Goal: Task Accomplishment & Management: Use online tool/utility

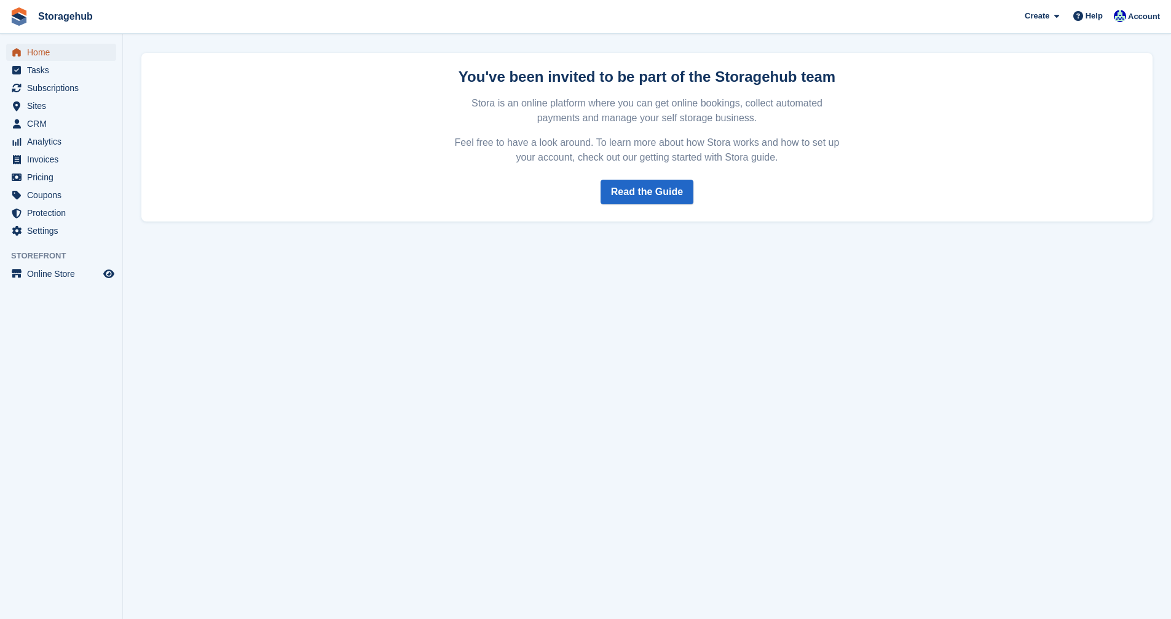
click at [47, 52] on span "Home" at bounding box center [64, 52] width 74 height 17
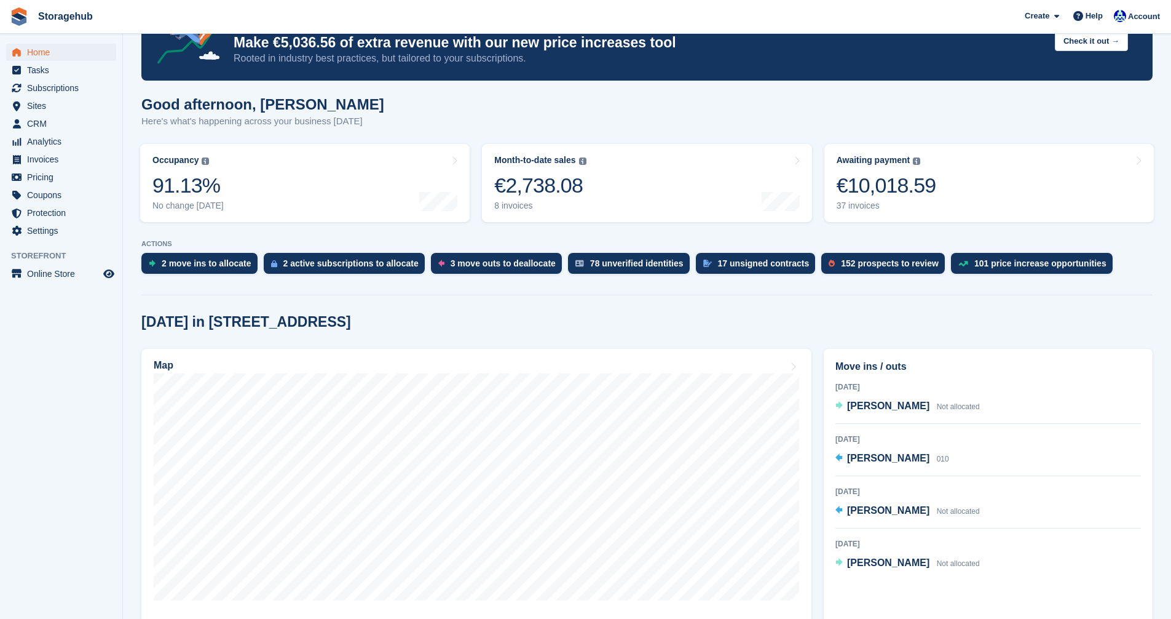
scroll to position [184, 0]
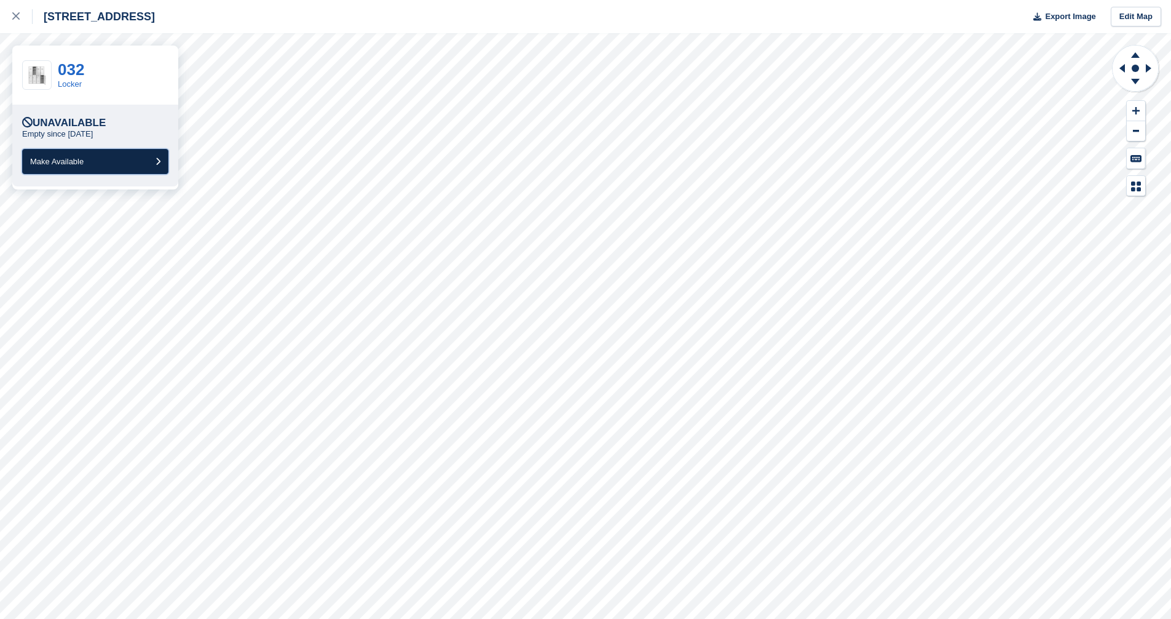
click at [129, 160] on button "Make Available" at bounding box center [95, 161] width 146 height 25
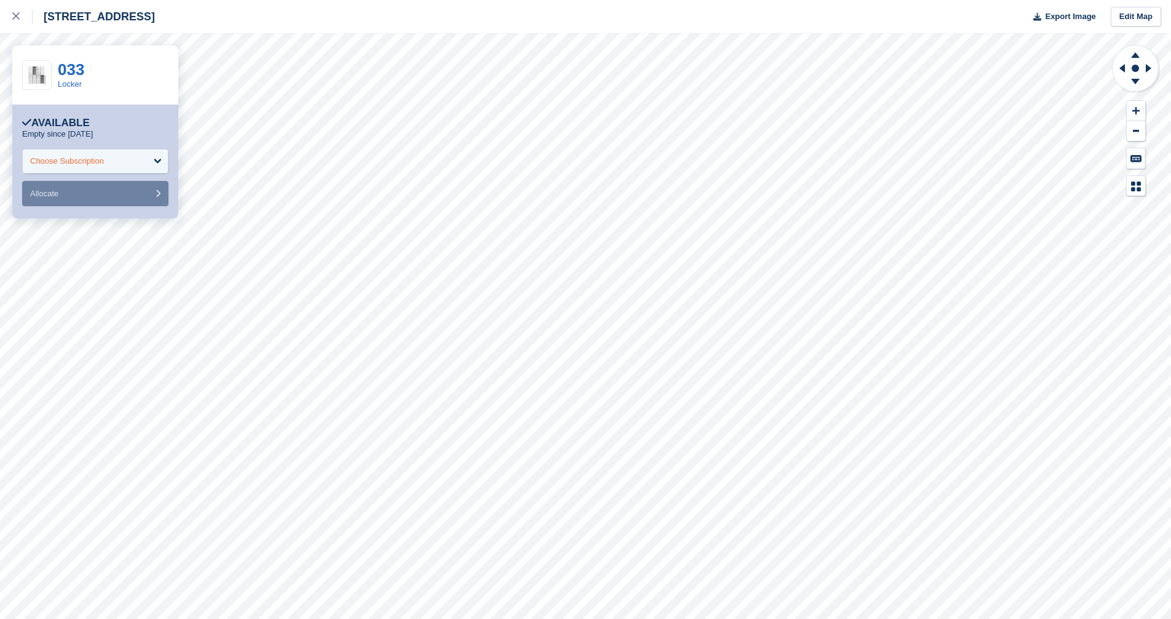
click at [147, 168] on div "Choose Subscription" at bounding box center [95, 161] width 146 height 25
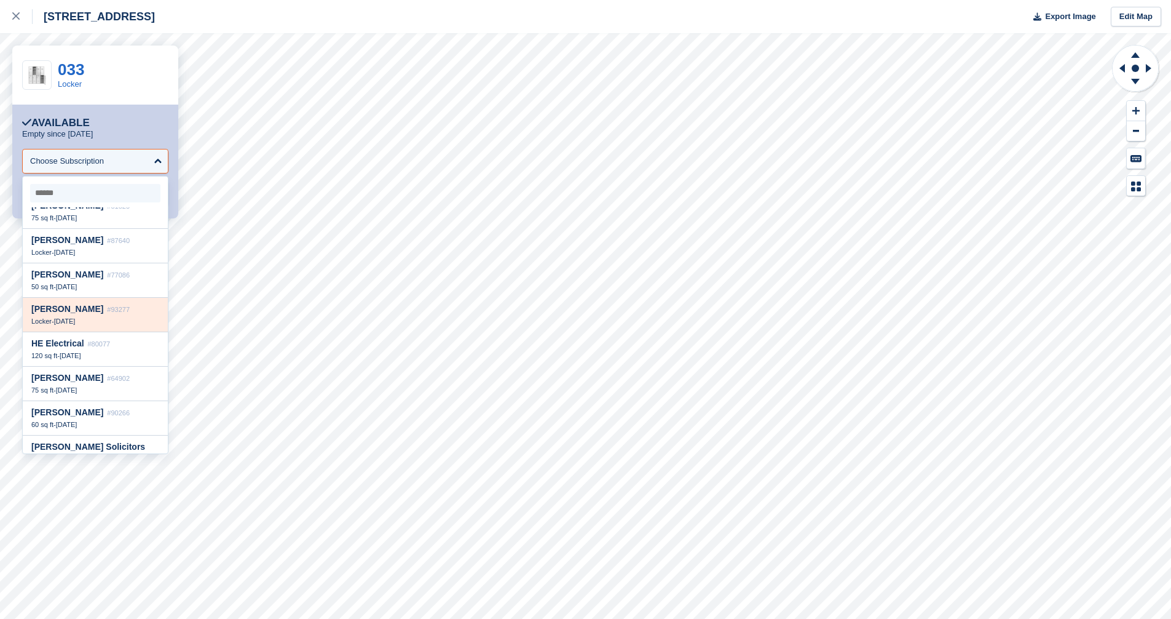
scroll to position [1508, 0]
